Goal: Task Accomplishment & Management: Manage account settings

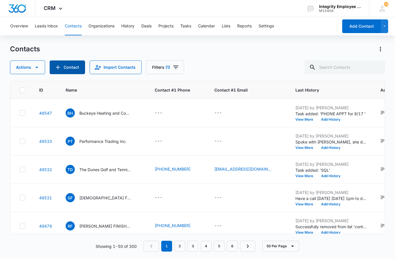
click at [58, 66] on icon "Add Contact" at bounding box center [57, 67] width 7 height 7
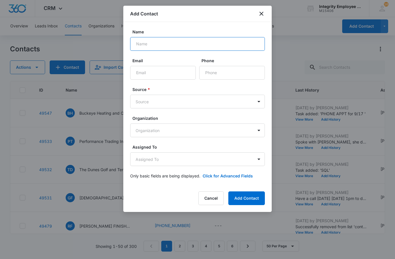
drag, startPoint x: 146, startPoint y: 43, endPoint x: 143, endPoint y: 41, distance: 3.1
click at [138, 43] on input "Name" at bounding box center [197, 44] width 135 height 14
paste input "IRK ELECTRICAL SERVICES LLC"
type input "IRK ELECTRICAL SERVICES LLC"
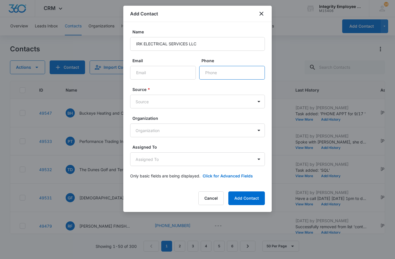
click at [138, 69] on input "Phone" at bounding box center [232, 73] width 66 height 14
type input "[PHONE_NUMBER]"
click at [138, 102] on body "CRM Apps Reputation Websites Forms CRM Email Social Shop Payments POS Content A…" at bounding box center [197, 129] width 395 height 259
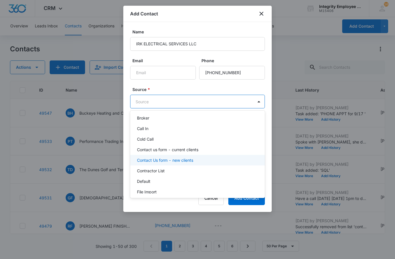
scroll to position [86, 0]
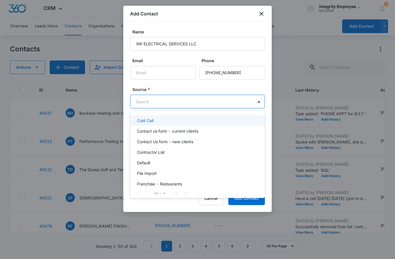
click at [138, 121] on div "Cold Call" at bounding box center [197, 120] width 120 height 6
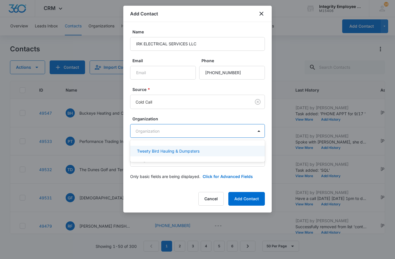
click at [138, 130] on body "CRM Apps Reputation Websites Forms CRM Email Social Shop Payments POS Content A…" at bounding box center [197, 129] width 395 height 259
click at [138, 130] on div at bounding box center [197, 129] width 395 height 259
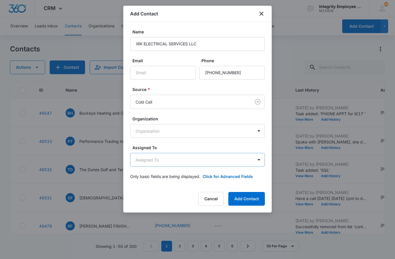
click at [138, 156] on body "CRM Apps Reputation Websites Forms CRM Email Social Shop Payments POS Content A…" at bounding box center [197, 129] width 395 height 259
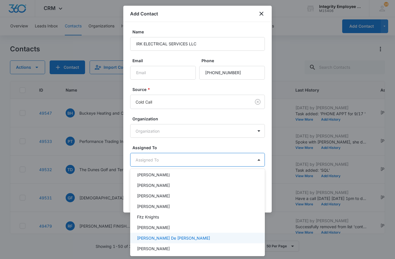
scroll to position [82, 0]
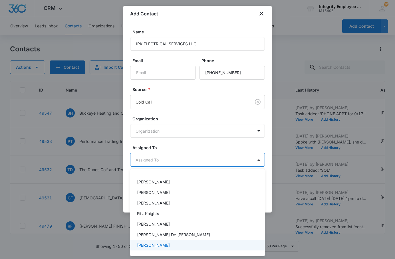
click at [138, 243] on p "[PERSON_NAME]" at bounding box center [153, 245] width 33 height 6
click at [138, 145] on div at bounding box center [197, 129] width 395 height 259
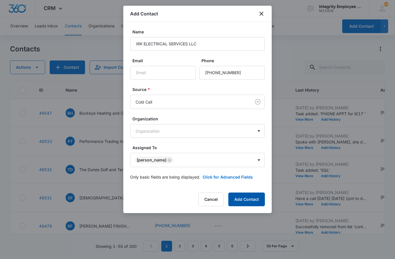
click at [138, 199] on button "Add Contact" at bounding box center [246, 199] width 36 height 14
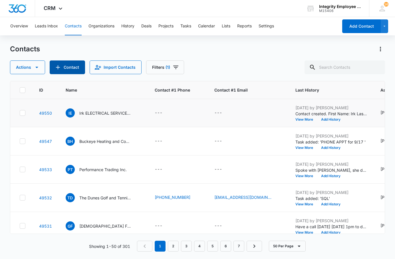
scroll to position [0, 0]
click at [97, 113] on p "Irk ELECTRICAL SERVICES LLC" at bounding box center [104, 113] width 51 height 6
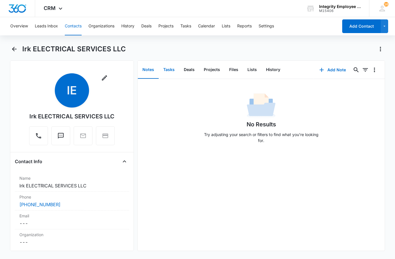
click at [138, 69] on button "Tasks" at bounding box center [169, 70] width 21 height 18
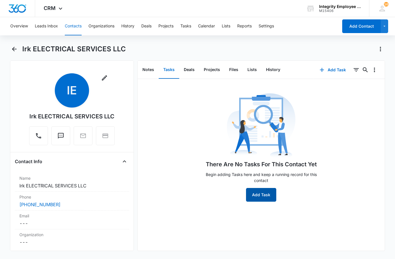
click at [138, 189] on button "Add Task" at bounding box center [261, 195] width 30 height 14
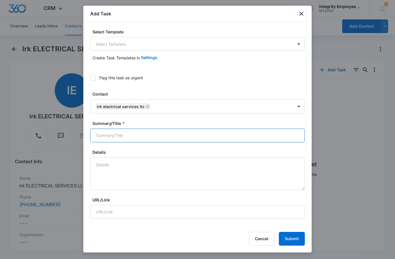
click at [118, 137] on input "Summary/Title *" at bounding box center [197, 136] width 214 height 14
type input "SQL"
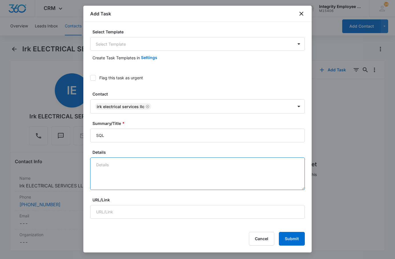
click at [125, 167] on textarea "Details" at bounding box center [197, 173] width 214 height 33
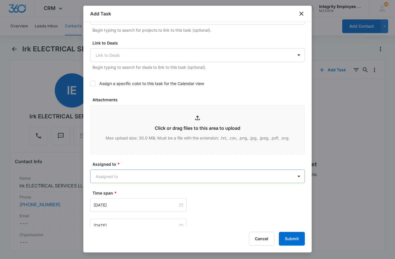
scroll to position [228, 0]
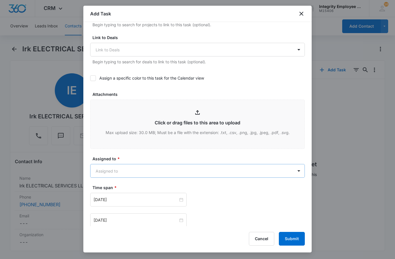
type textarea "Called the owner, [PERSON_NAME], and stated to give him a call at the beginning…"
click at [117, 173] on body "CRM Apps Reputation Websites Forms CRM Email Social Shop Payments POS Content A…" at bounding box center [197, 129] width 395 height 259
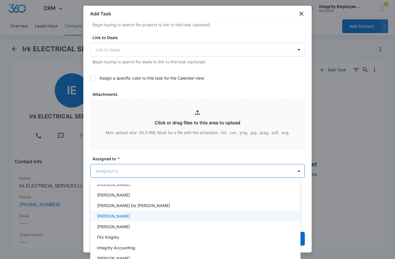
scroll to position [84, 0]
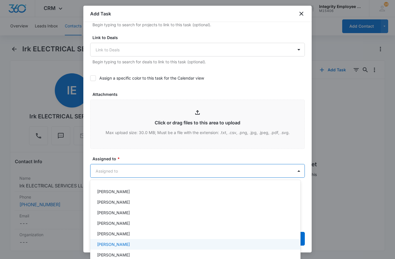
click at [117, 243] on p "[PERSON_NAME]" at bounding box center [113, 244] width 33 height 6
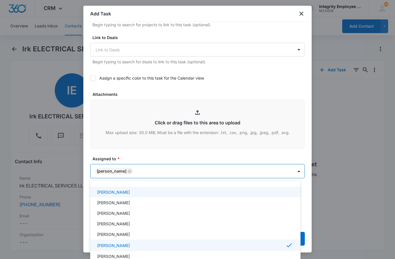
click at [138, 153] on div at bounding box center [197, 129] width 395 height 259
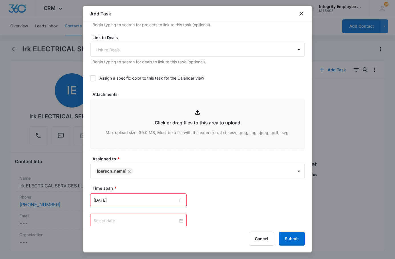
click at [138, 221] on input at bounding box center [136, 221] width 84 height 6
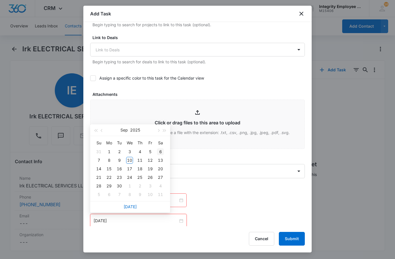
type input "[DATE]"
click at [138, 130] on span "button" at bounding box center [158, 130] width 3 height 3
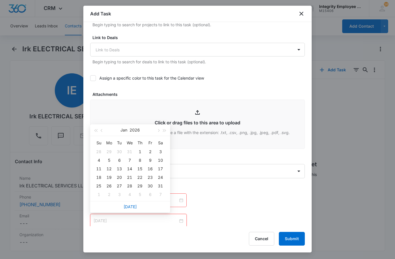
type input "[DATE]"
click at [107, 161] on div "5" at bounding box center [108, 160] width 7 height 7
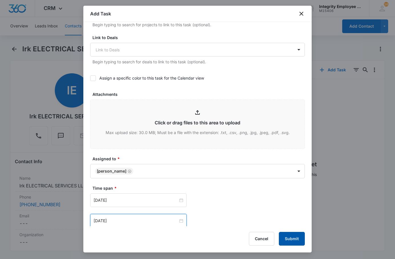
click at [138, 239] on button "Submit" at bounding box center [292, 239] width 26 height 14
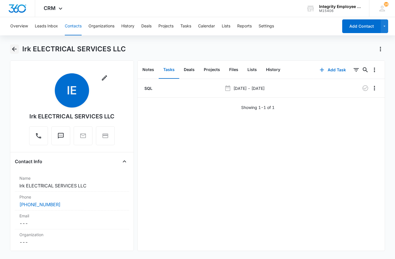
click at [15, 50] on icon "Back" at bounding box center [14, 49] width 7 height 7
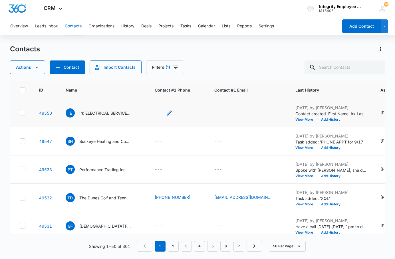
click at [138, 113] on div "---" at bounding box center [159, 112] width 8 height 7
click at [138, 72] on div at bounding box center [163, 72] width 59 height 14
click at [138, 80] on input "Contact #1 Phone" at bounding box center [166, 77] width 72 height 14
click at [138, 112] on div "---" at bounding box center [159, 112] width 8 height 7
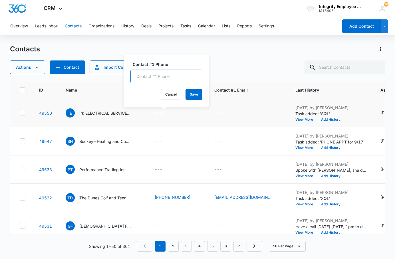
click at [138, 78] on input "Contact #1 Phone" at bounding box center [166, 77] width 72 height 14
type input "[PHONE_NUMBER]"
click at [138, 95] on button "Save" at bounding box center [193, 94] width 17 height 11
